Goal: Information Seeking & Learning: Learn about a topic

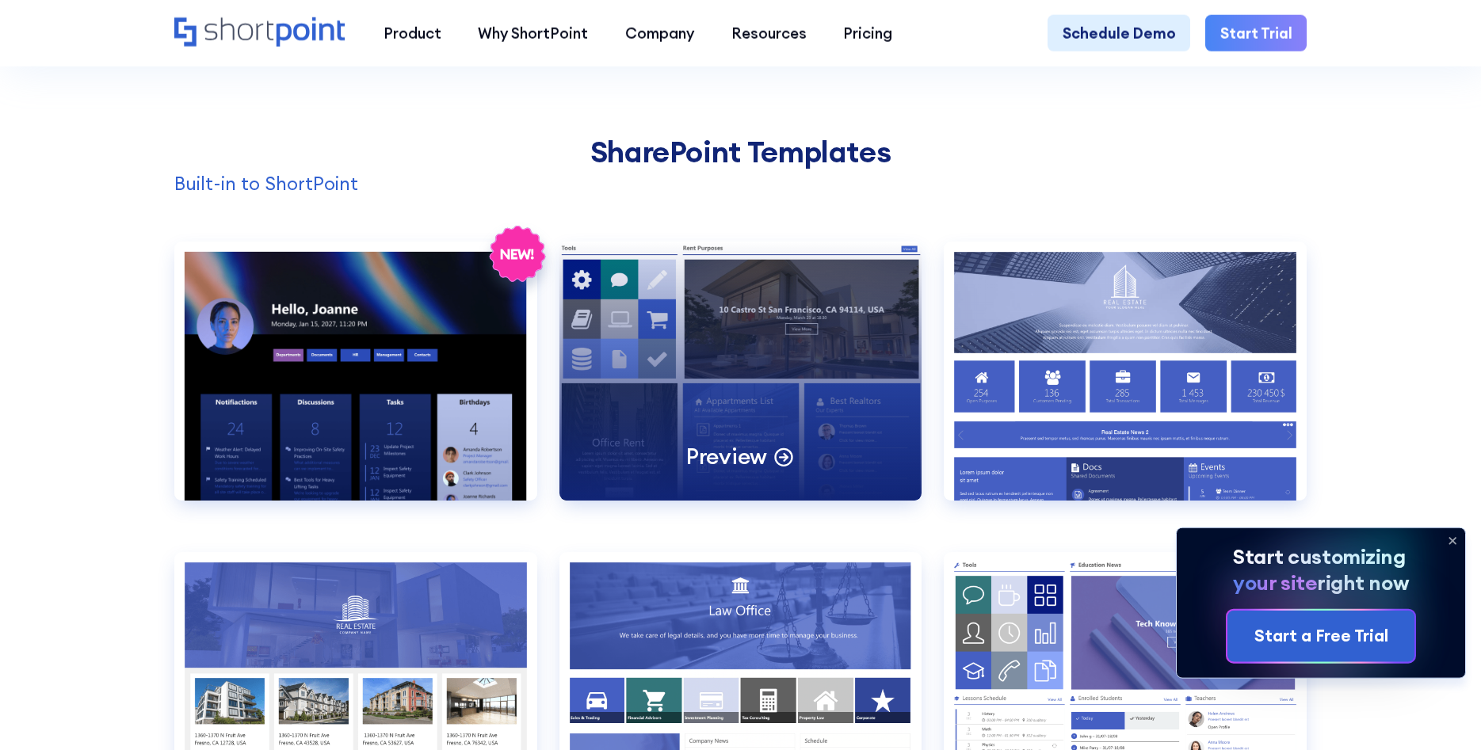
scroll to position [1536, 0]
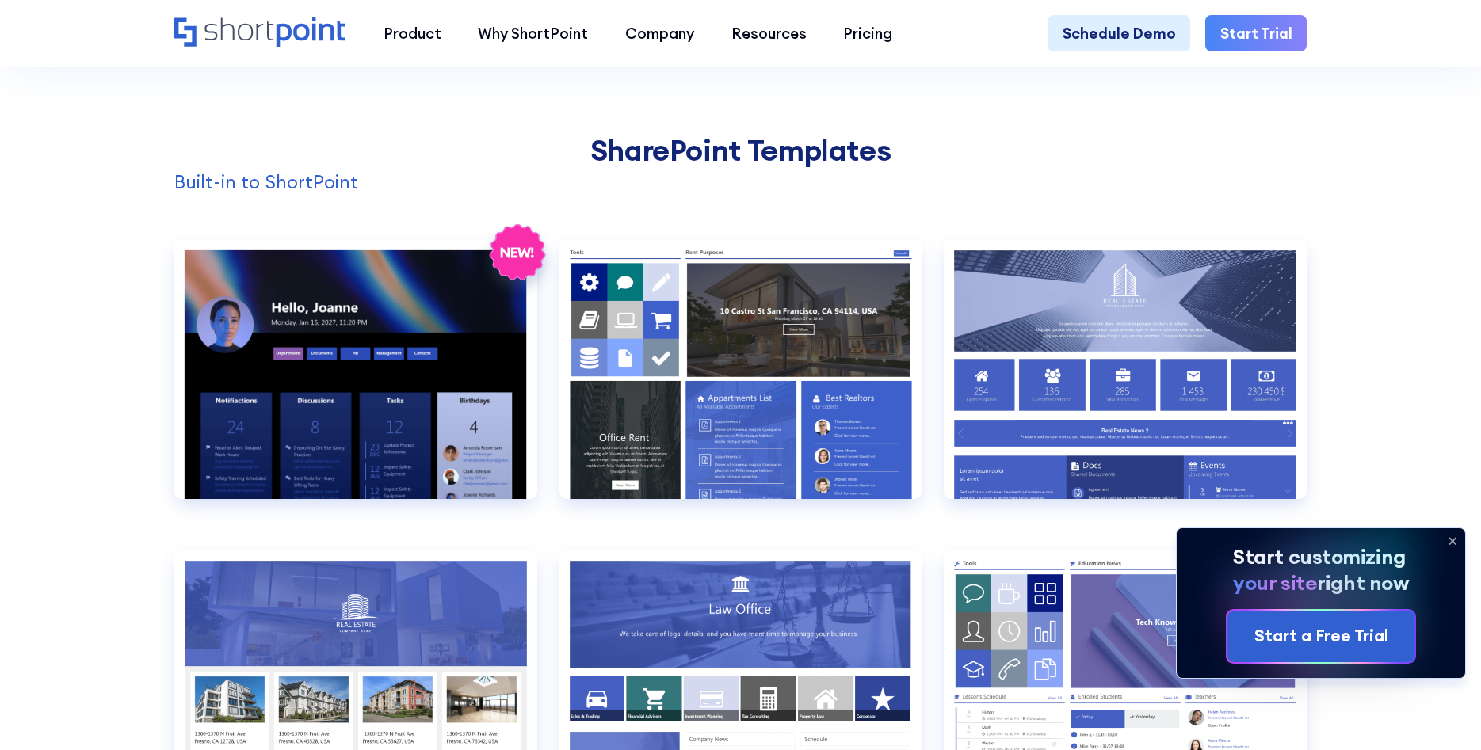
click at [1451, 536] on icon at bounding box center [1452, 541] width 25 height 25
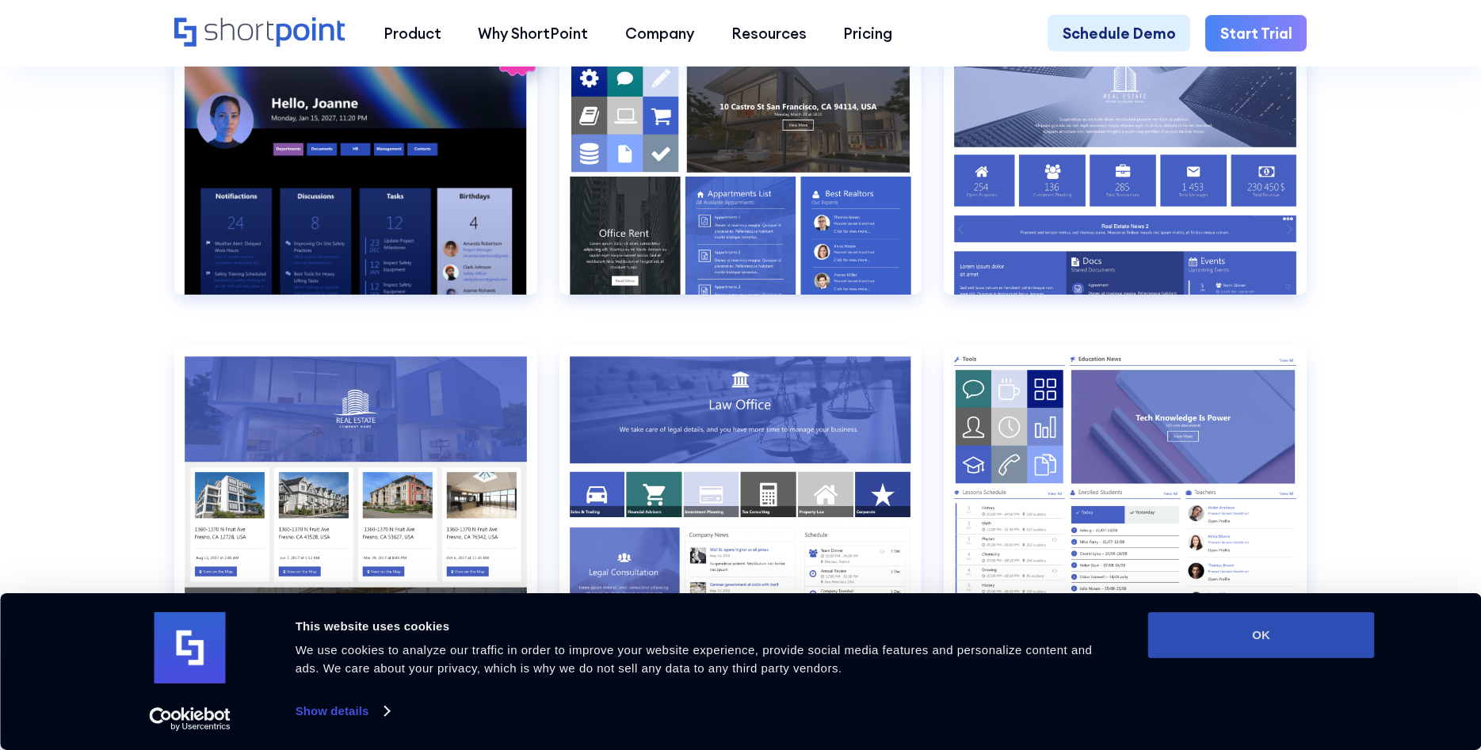
scroll to position [1778, 0]
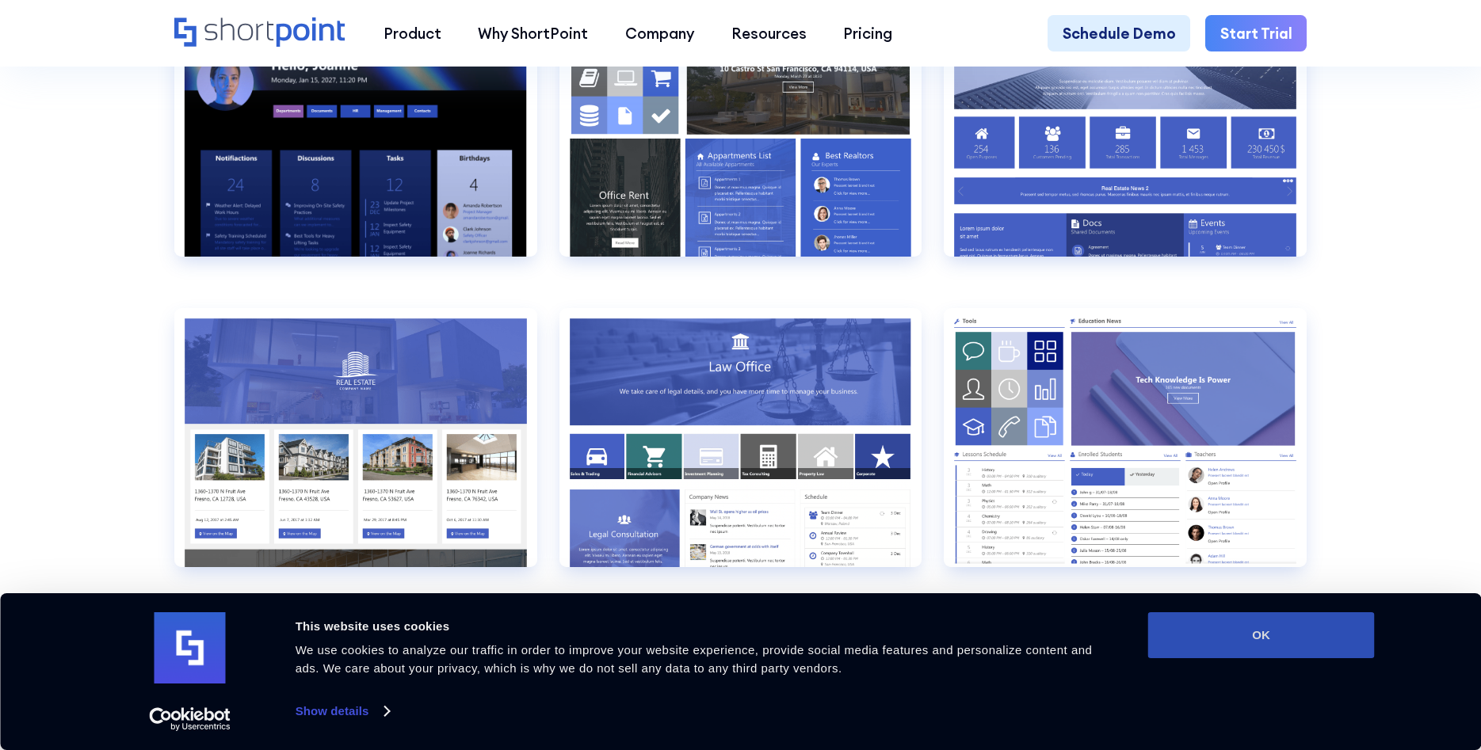
click at [1272, 650] on button "OK" at bounding box center [1261, 636] width 227 height 46
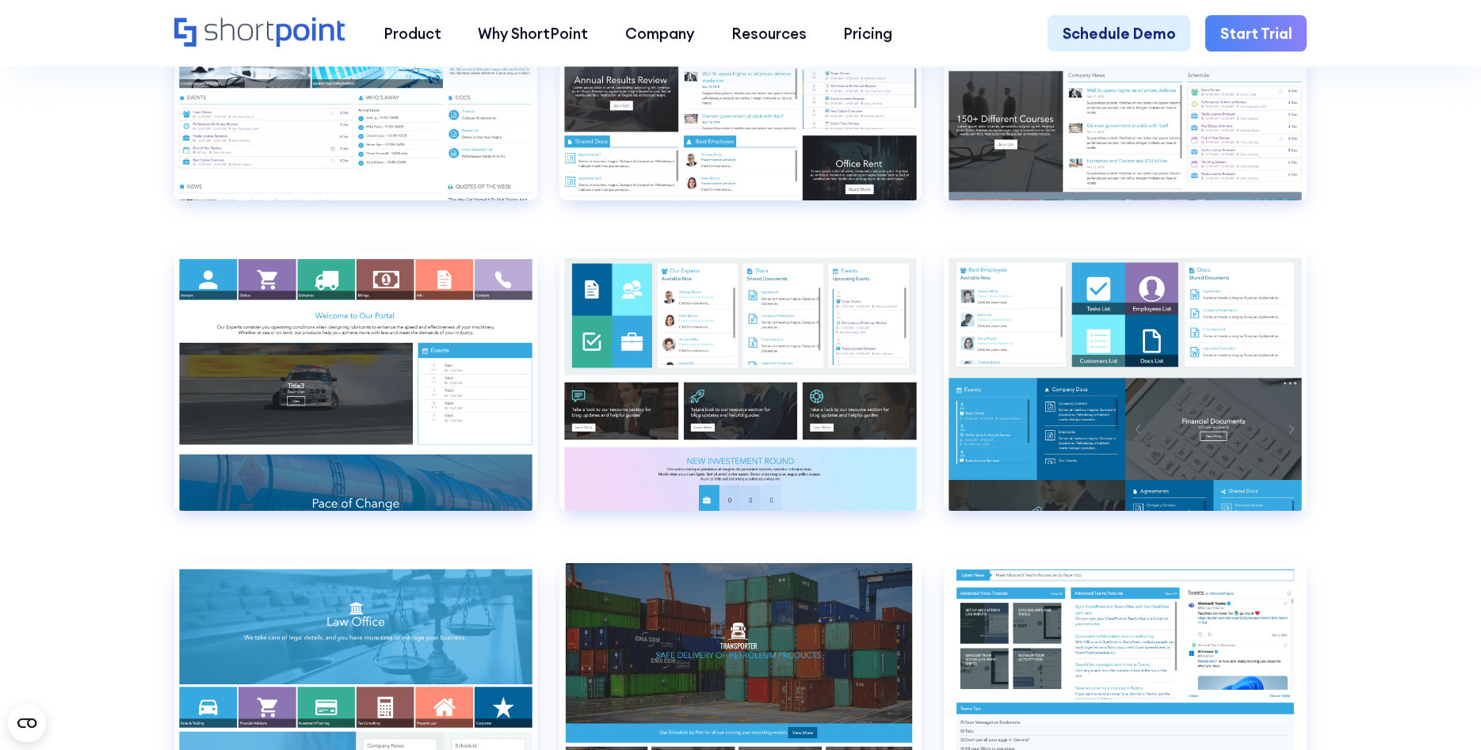
scroll to position [8810, 0]
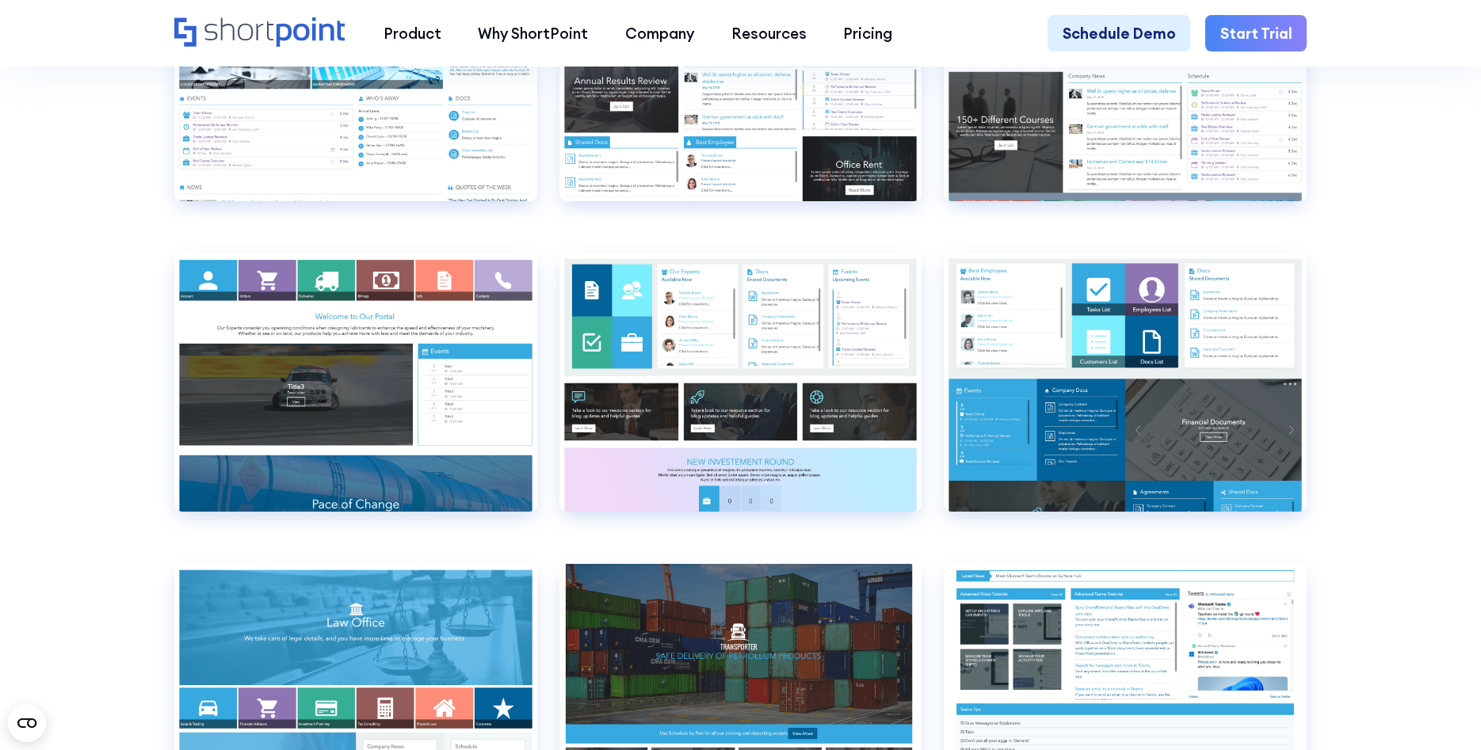
click at [77, 490] on section "Additional SharePoint Templates View live Airlines 1 Airlines 1 false Transport…" at bounding box center [740, 209] width 1481 height 7069
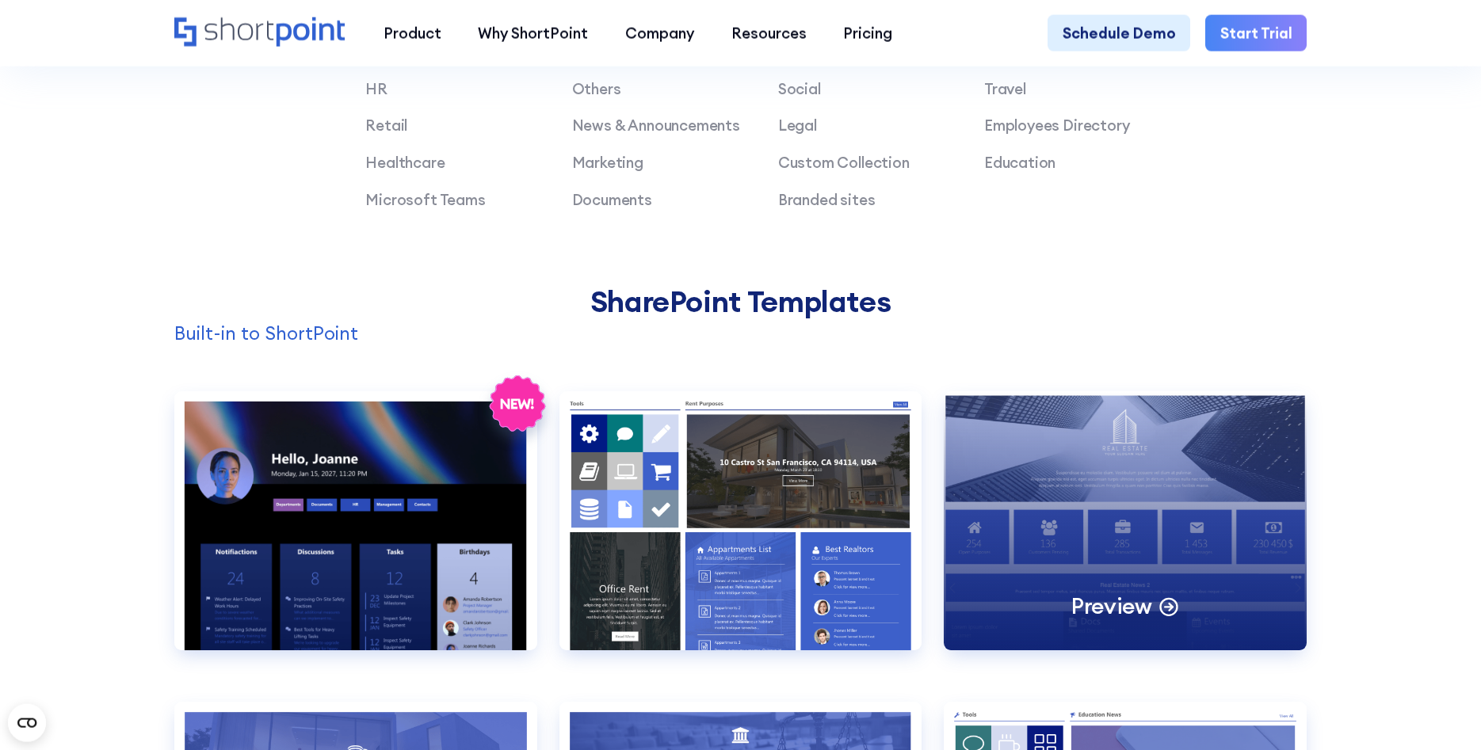
scroll to position [1536, 0]
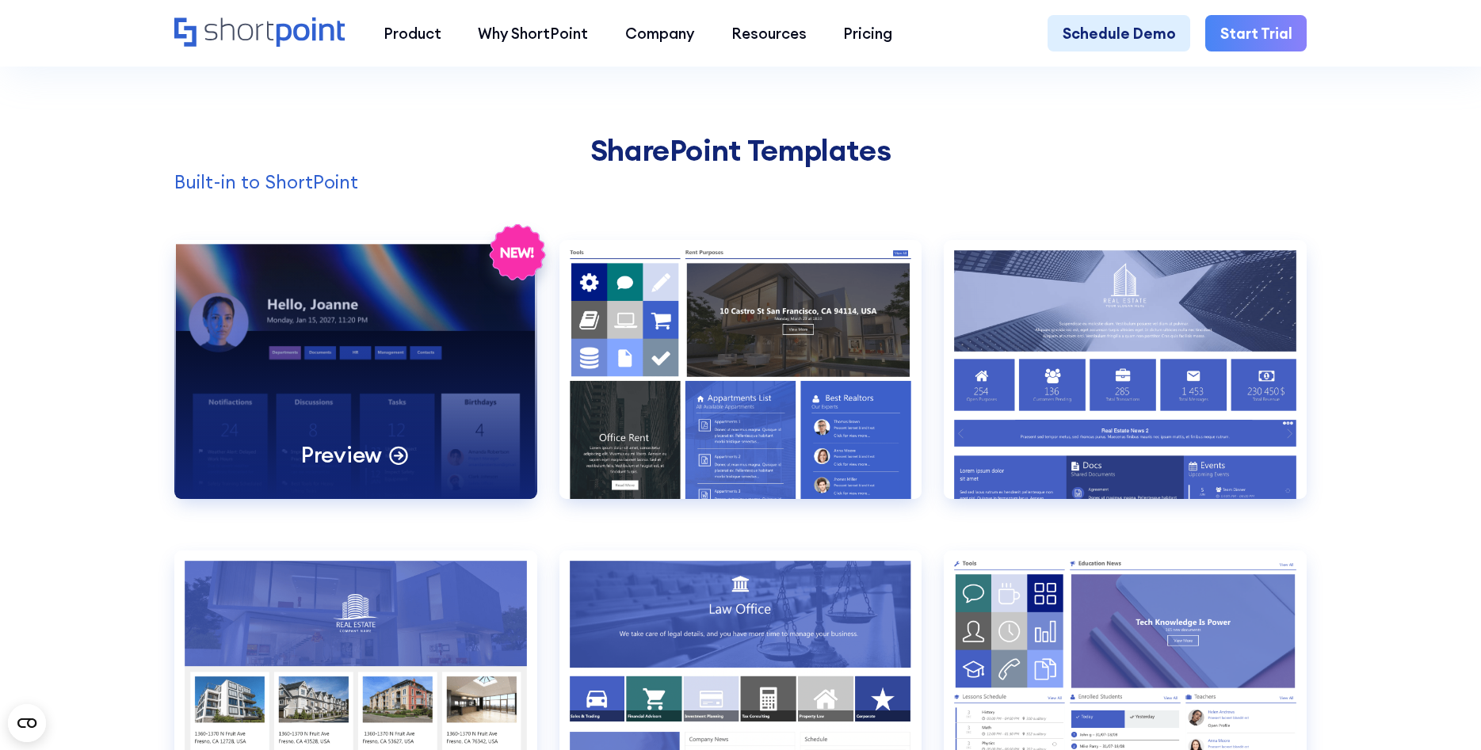
click at [398, 453] on icon at bounding box center [398, 454] width 22 height 22
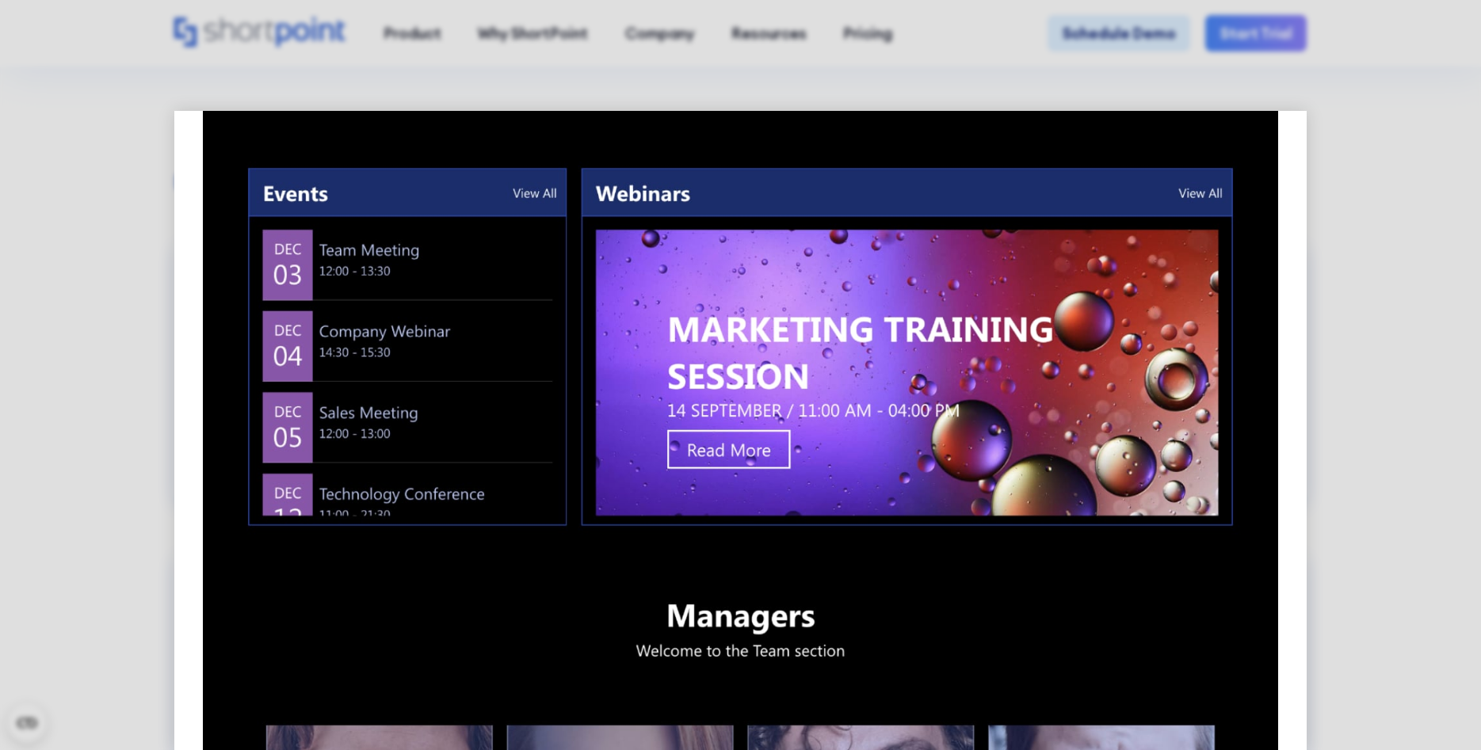
scroll to position [114, 0]
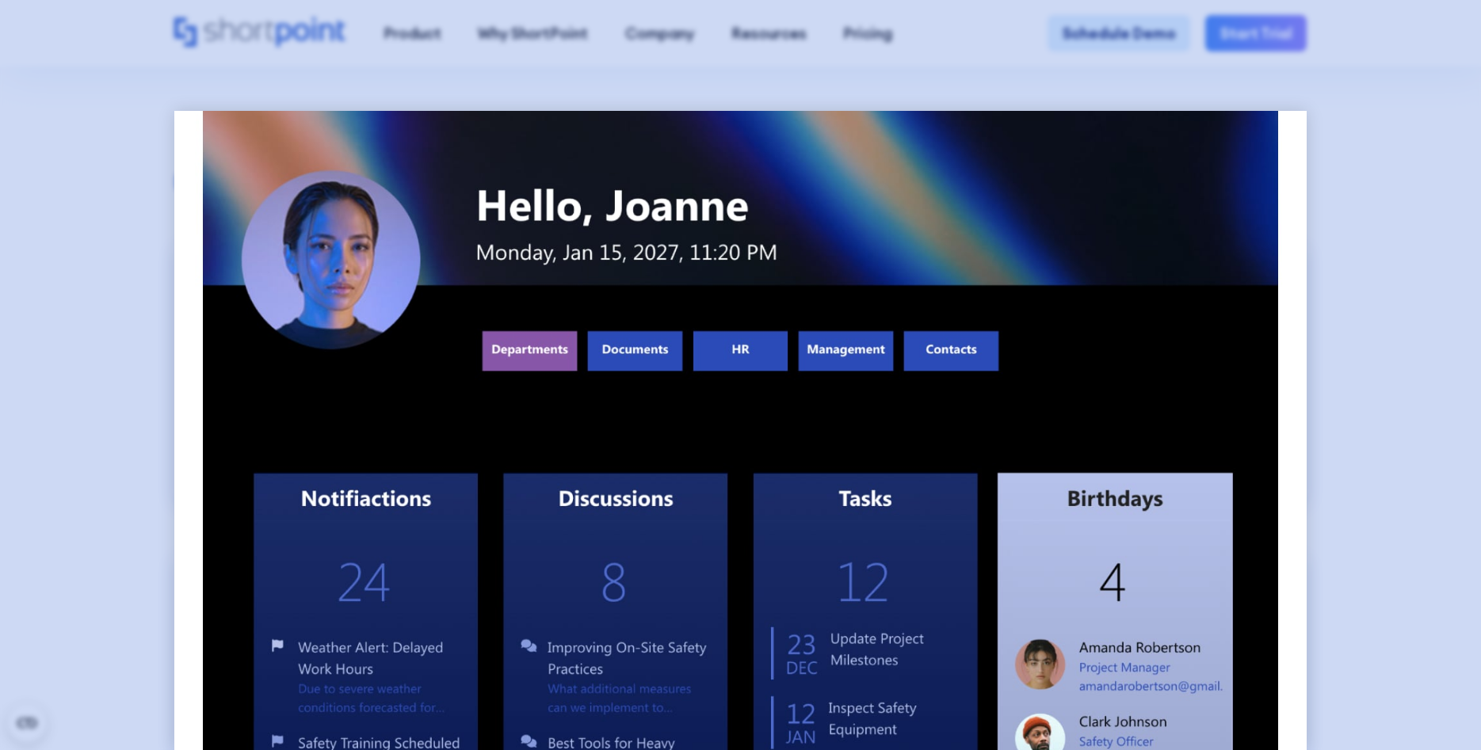
click at [1387, 157] on div at bounding box center [740, 375] width 1481 height 750
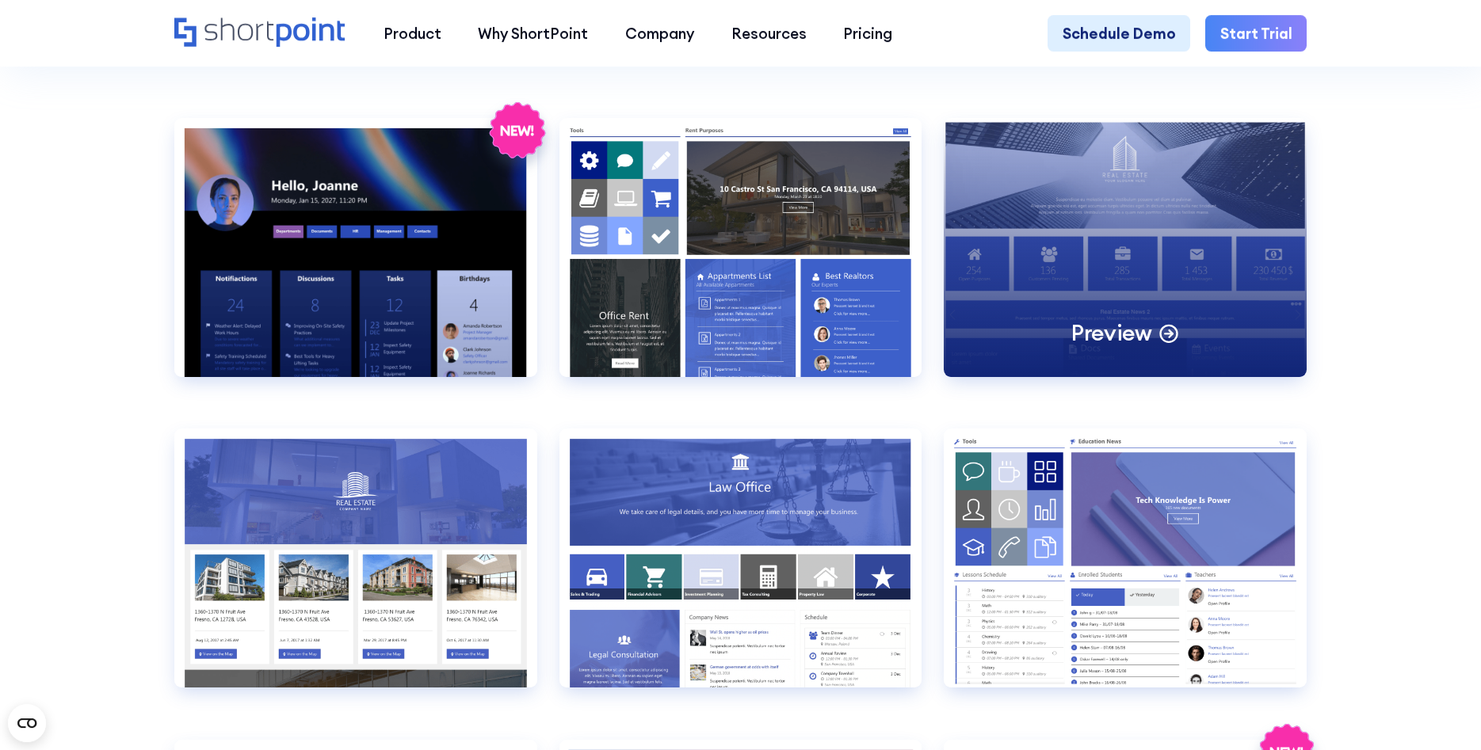
scroll to position [1778, 0]
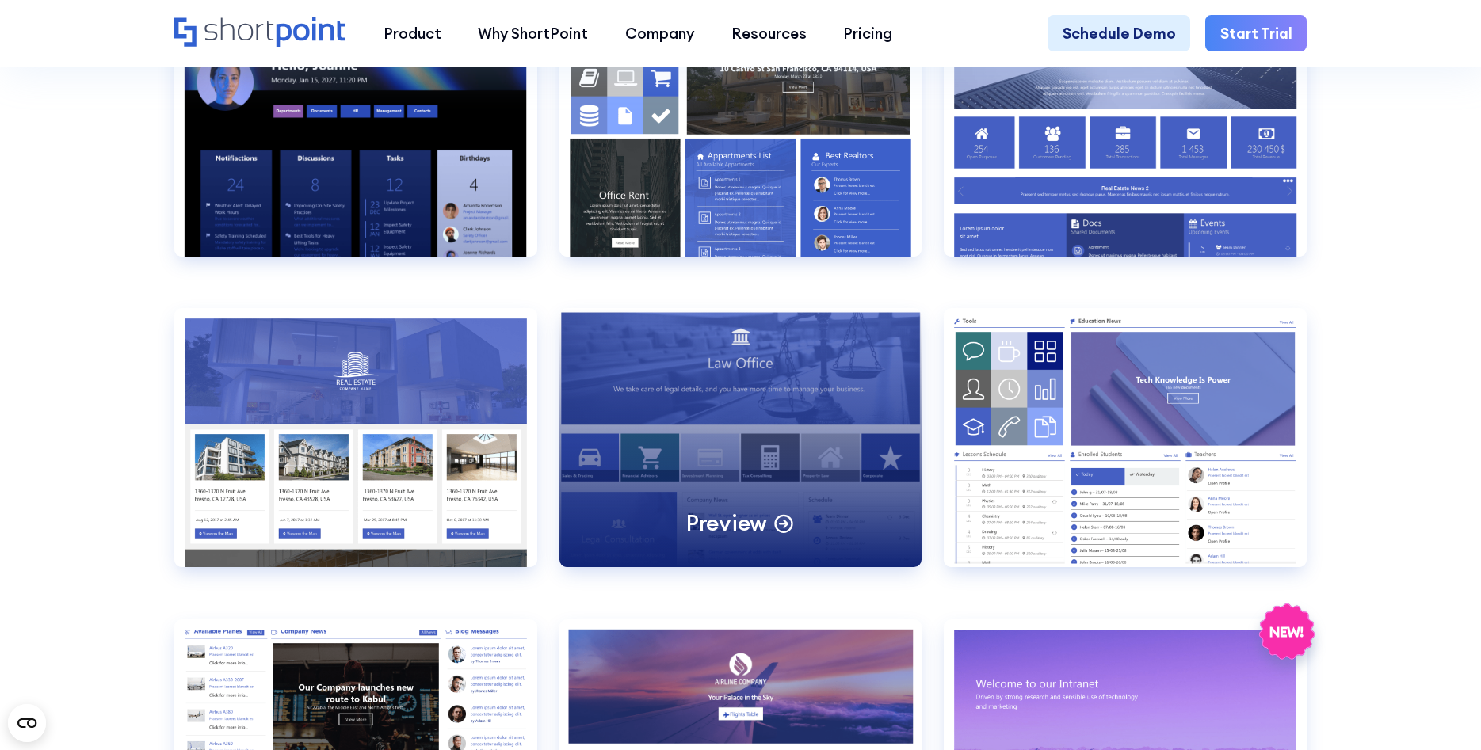
click at [829, 384] on div "Preview" at bounding box center [740, 437] width 363 height 259
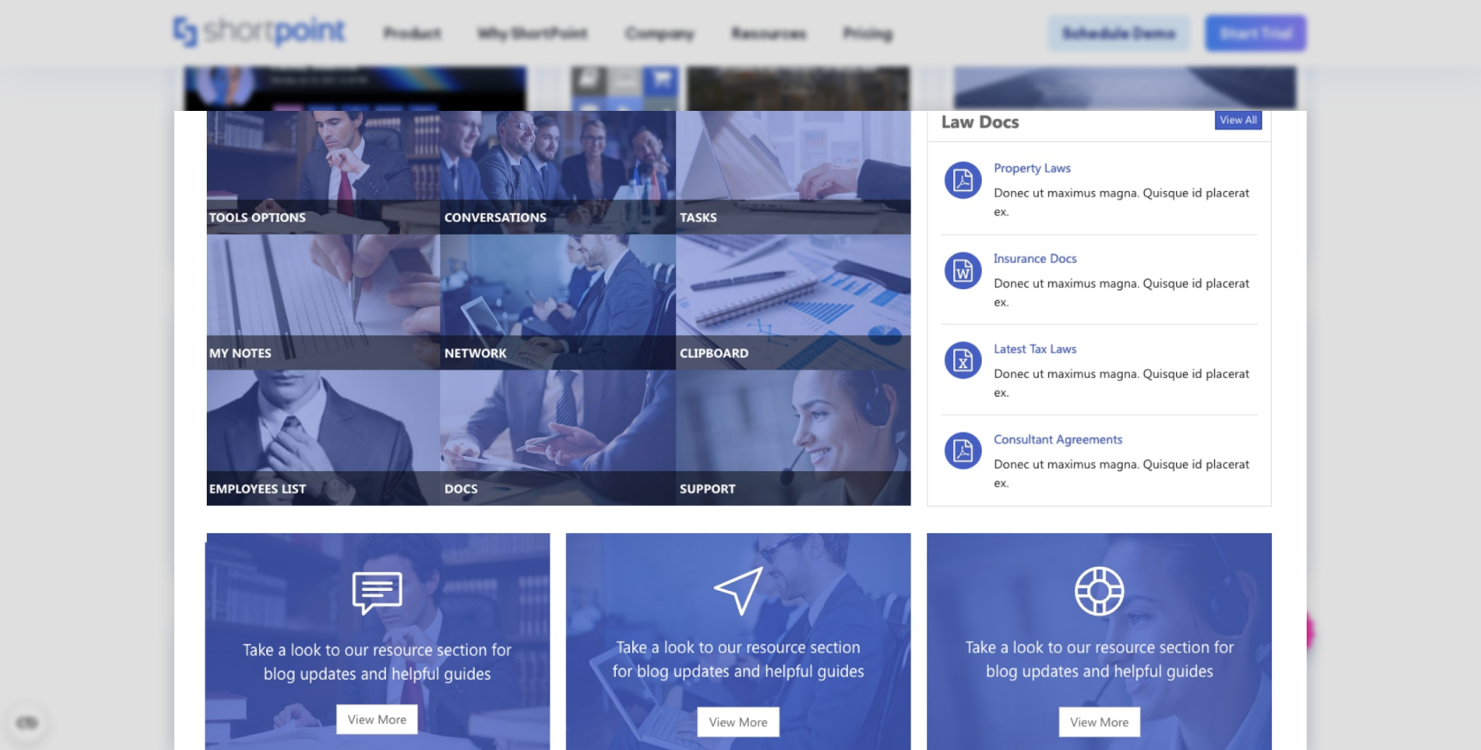
scroll to position [1016, 0]
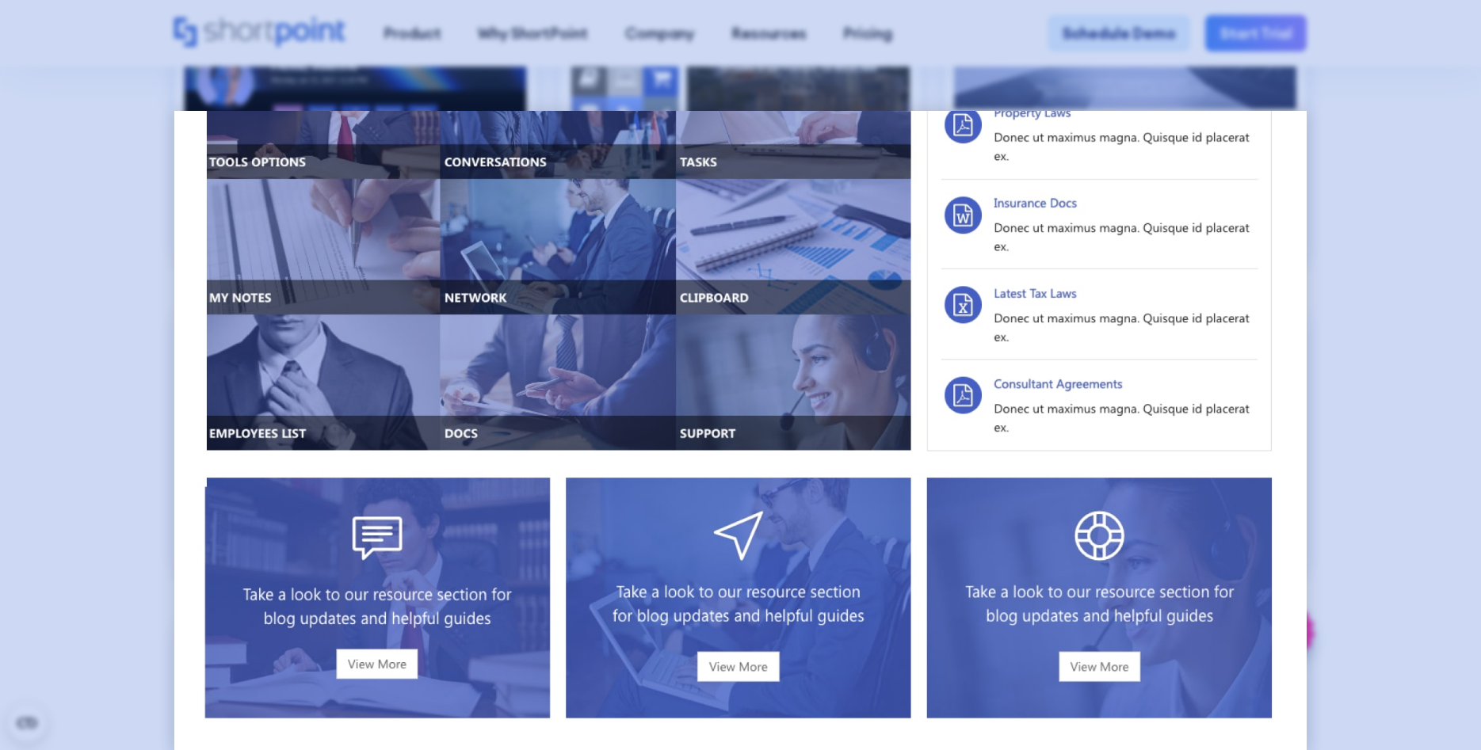
click at [131, 513] on div at bounding box center [740, 375] width 1481 height 750
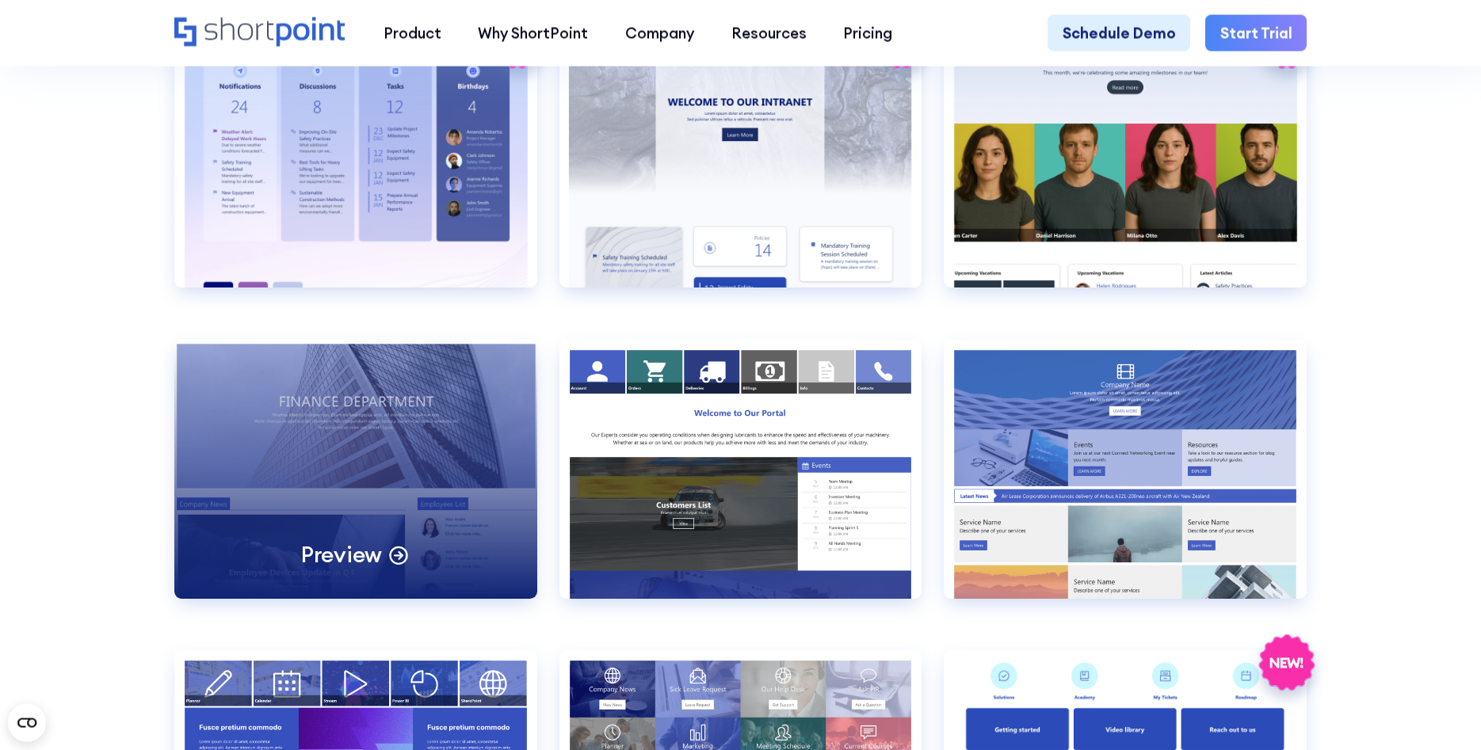
scroll to position [3314, 0]
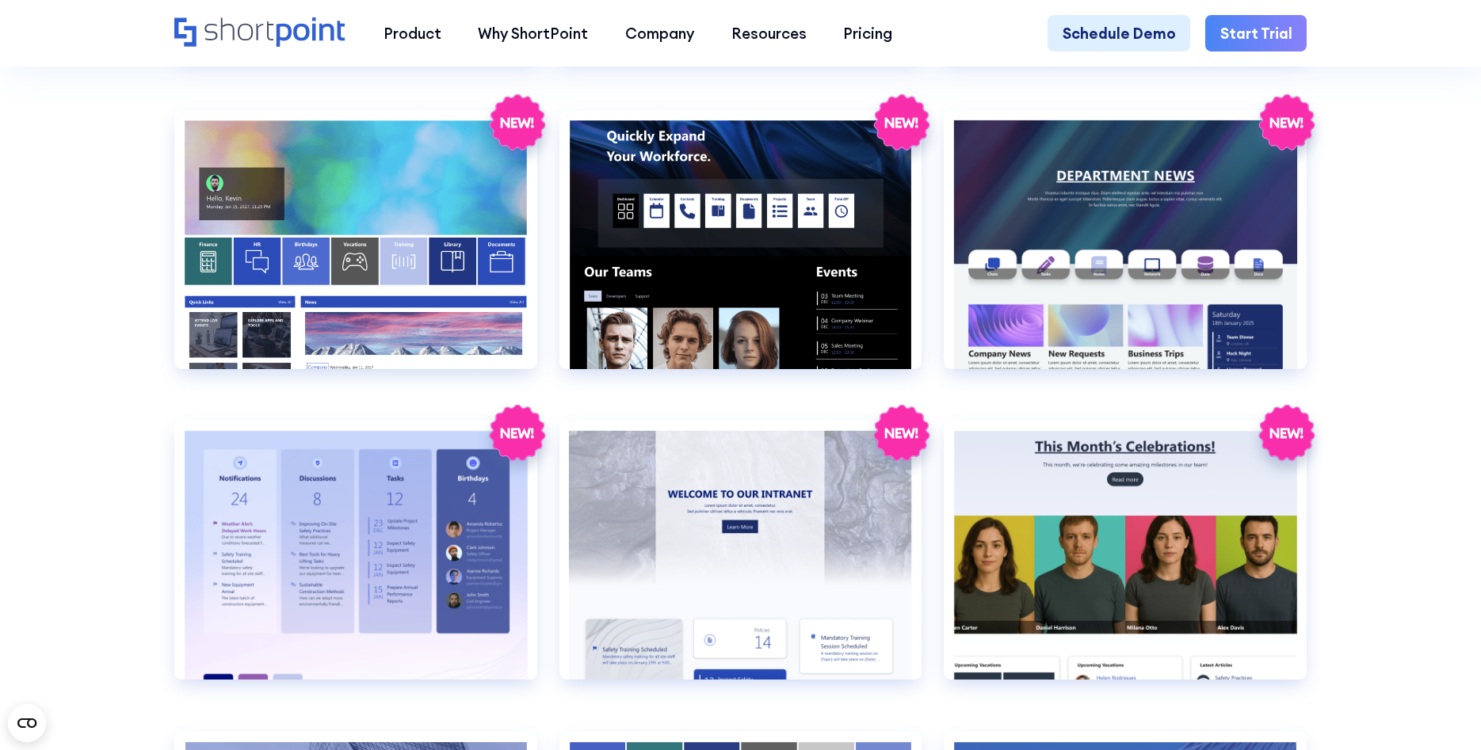
scroll to position [2586, 0]
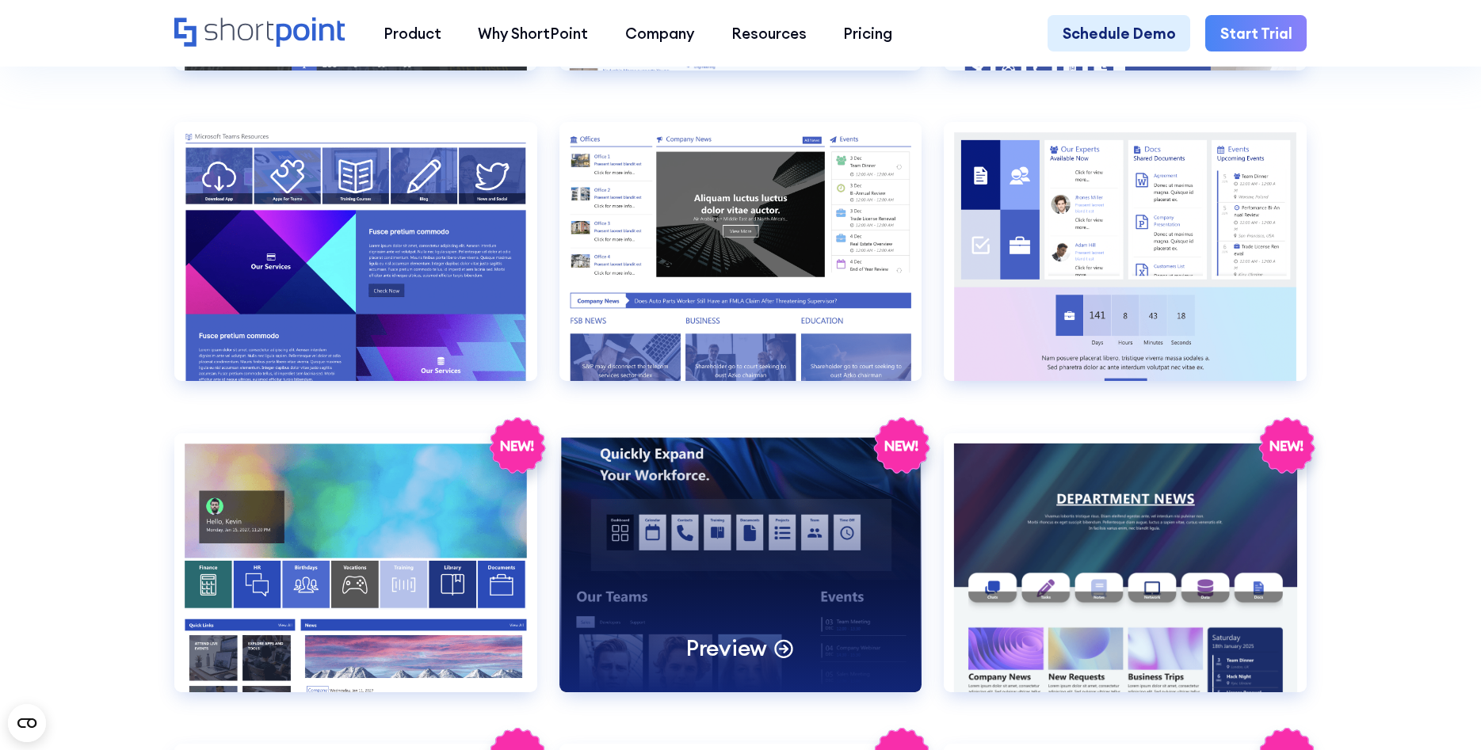
click at [705, 472] on div "Preview" at bounding box center [740, 562] width 363 height 259
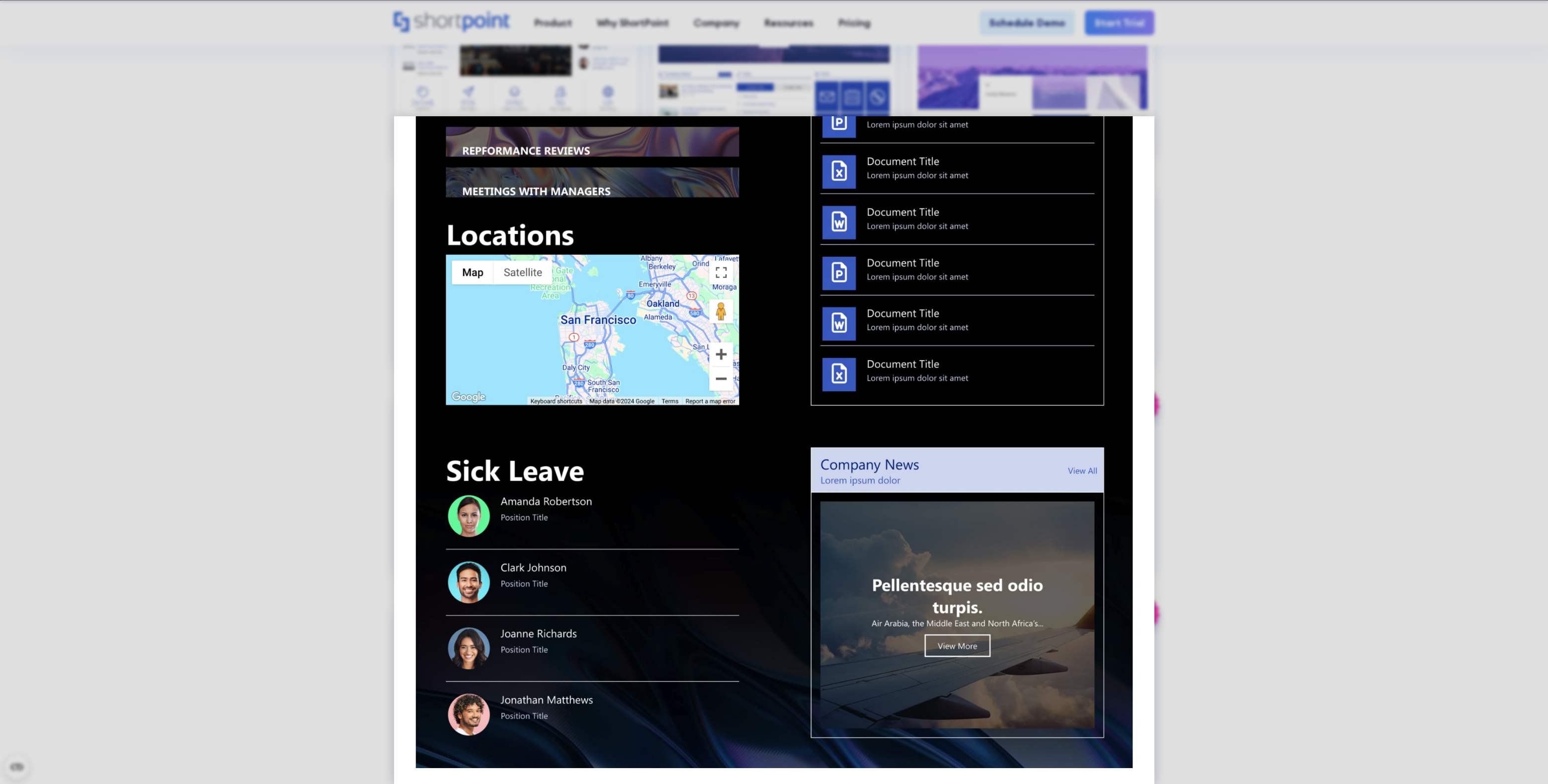
scroll to position [819, 0]
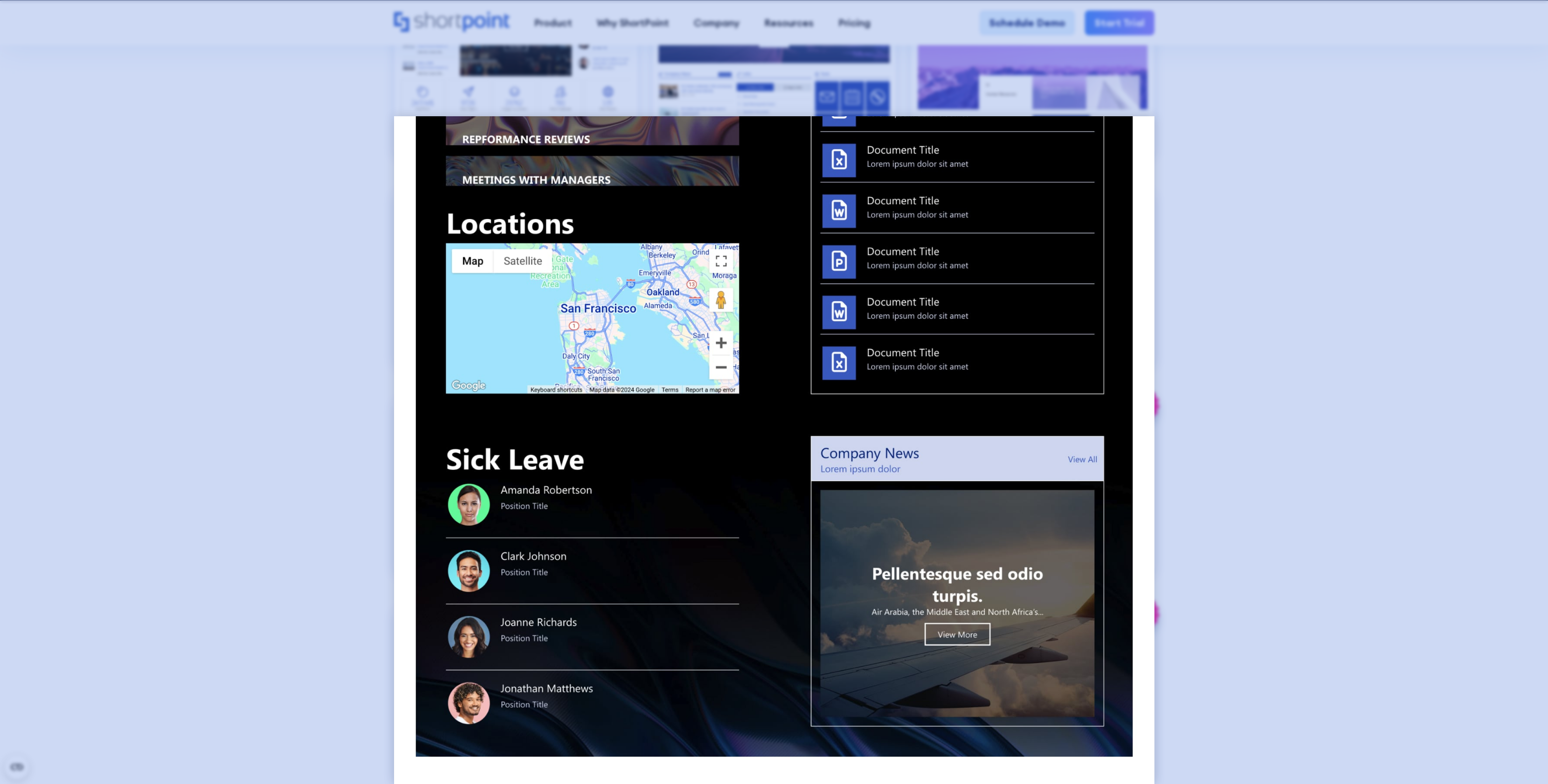
click at [250, 470] on div at bounding box center [774, 392] width 1548 height 784
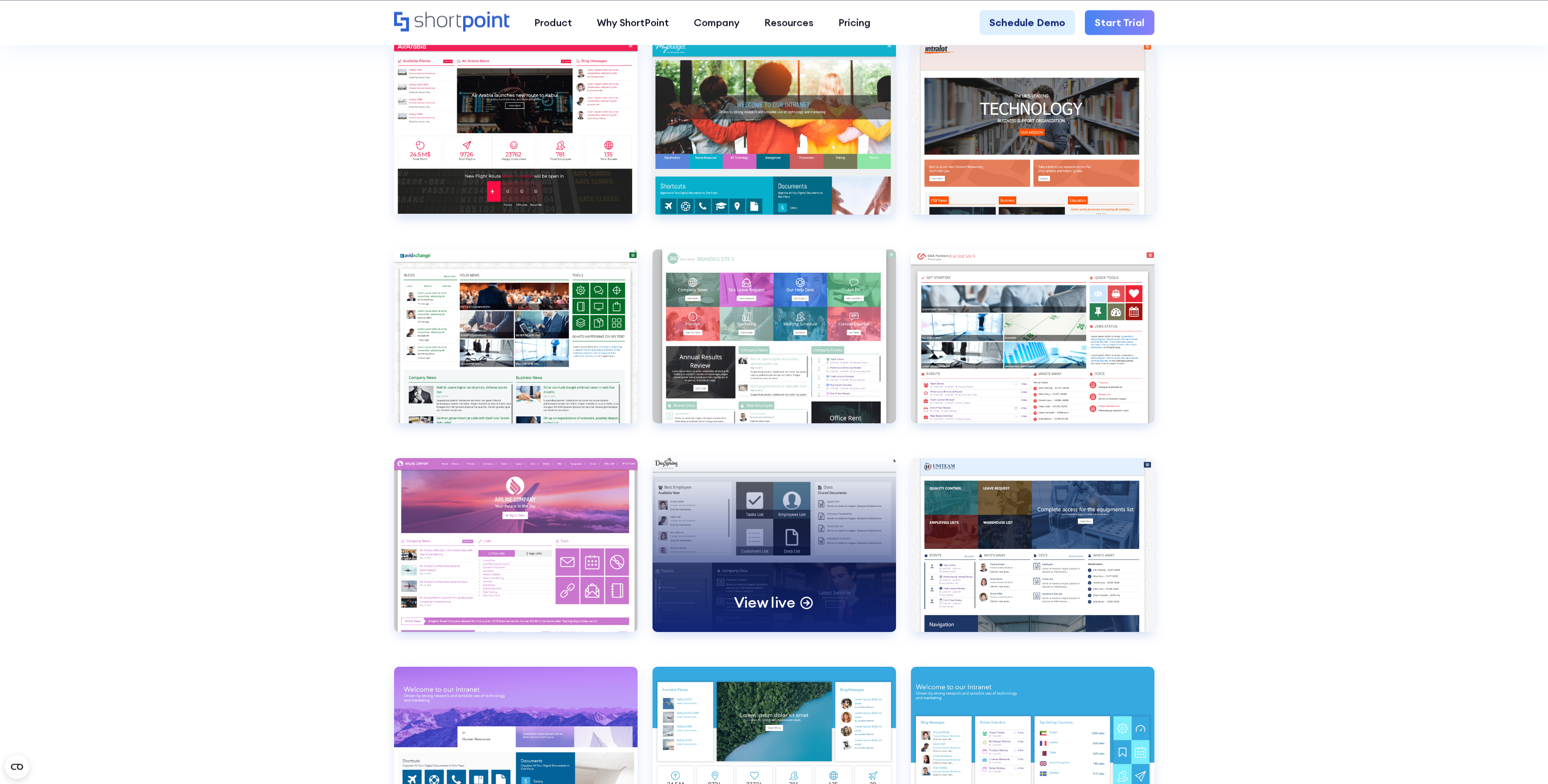
scroll to position [4209, 0]
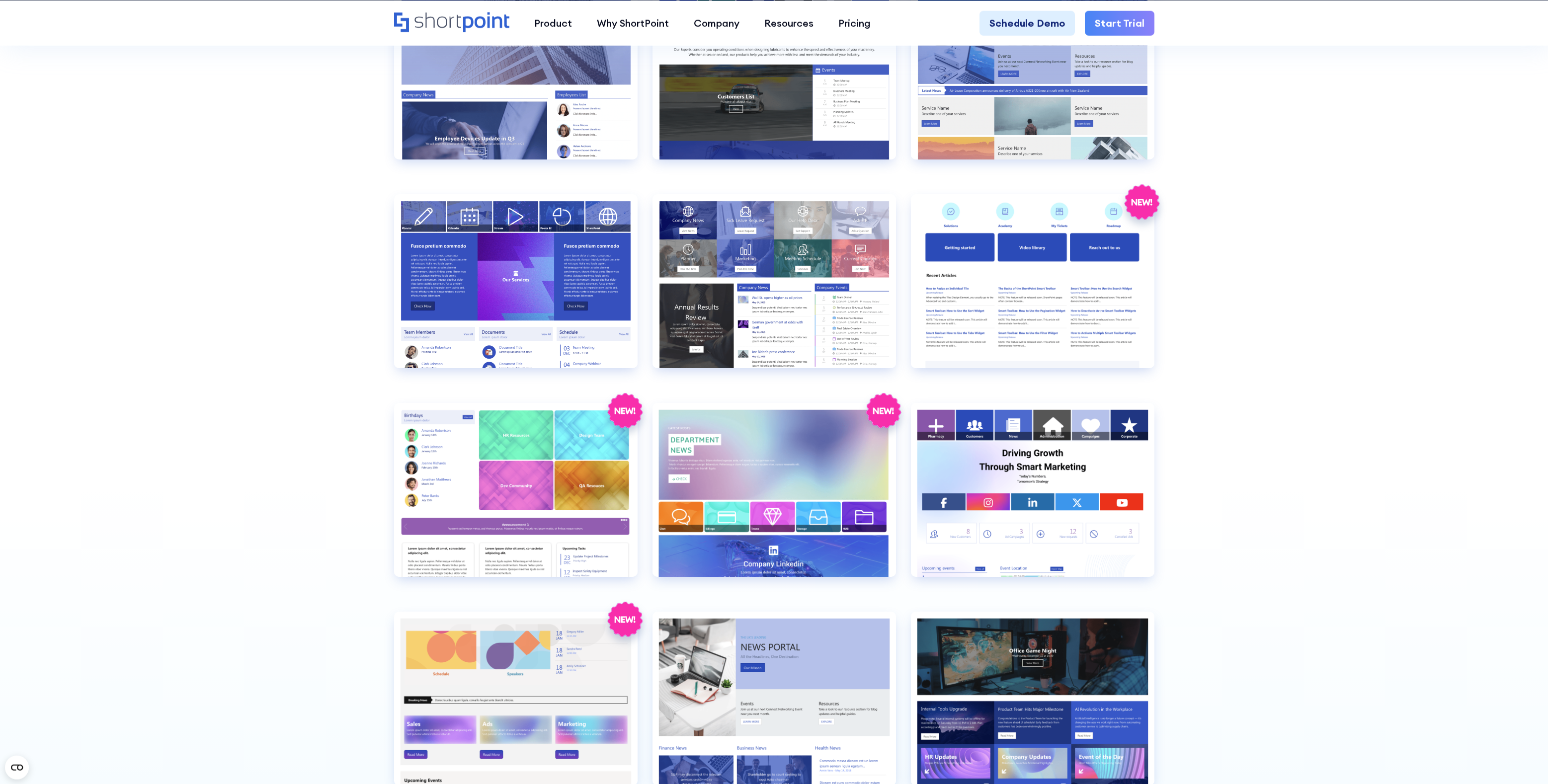
scroll to position [2296, 0]
